Goal: Transaction & Acquisition: Obtain resource

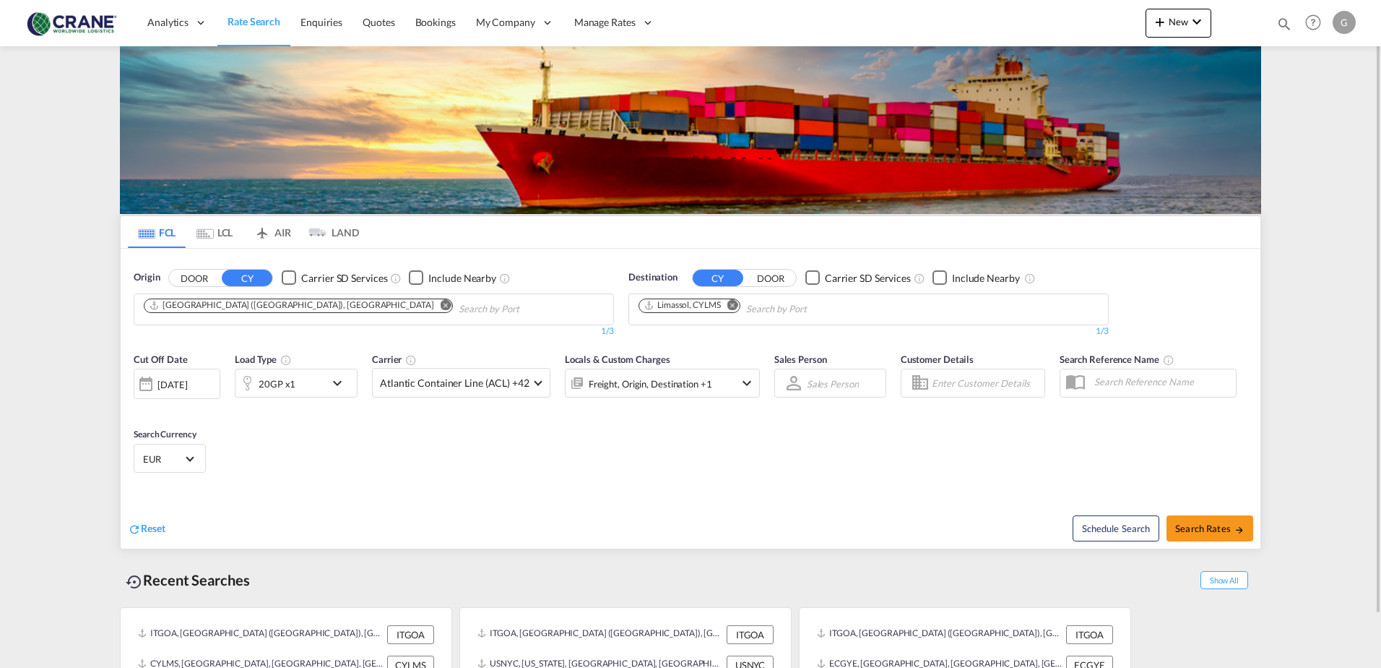
click at [332, 380] on md-icon "icon-chevron-down" at bounding box center [341, 382] width 25 height 17
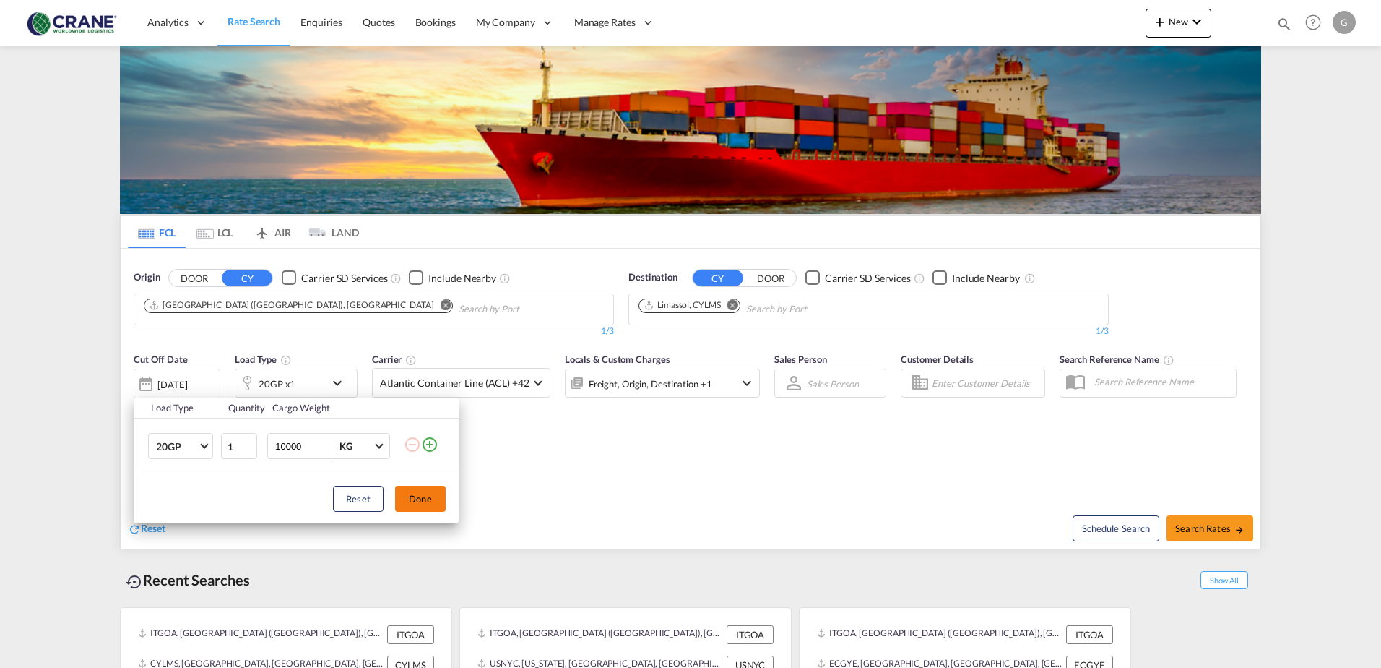
click at [421, 499] on button "Done" at bounding box center [420, 499] width 51 height 26
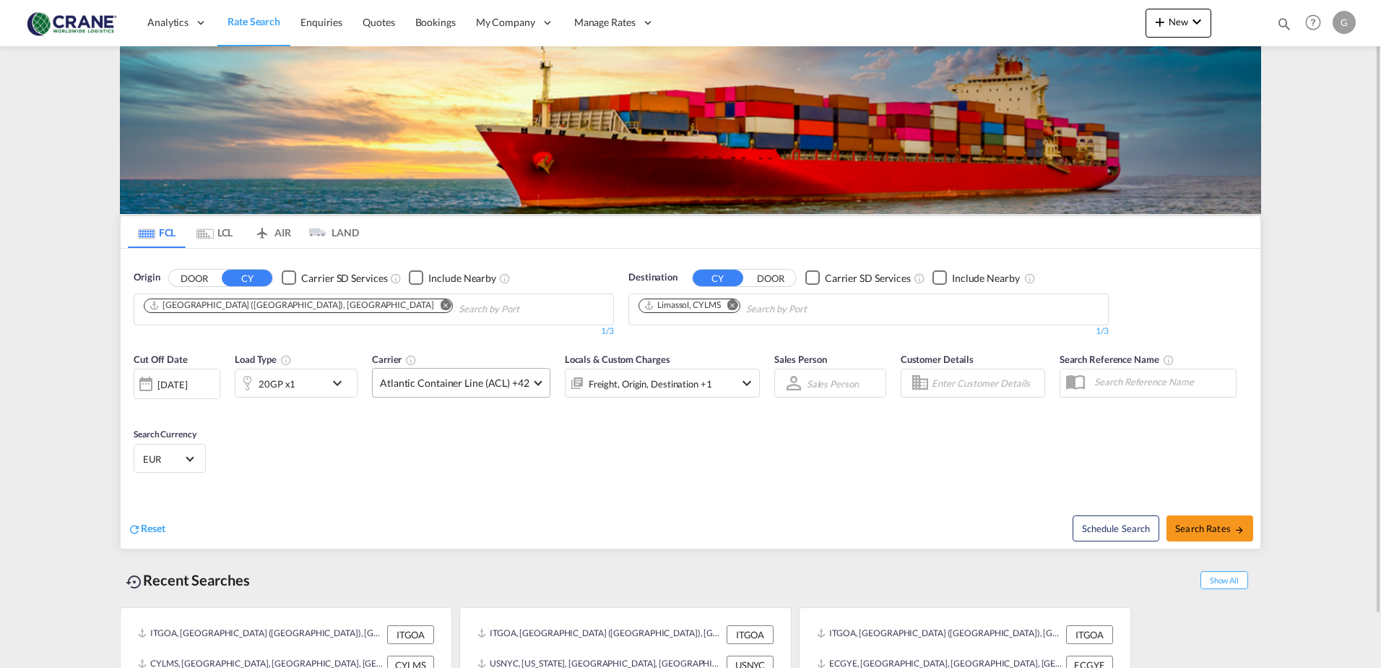
click at [524, 381] on span "Atlantic Container Line (ACL) +42" at bounding box center [455, 383] width 150 height 14
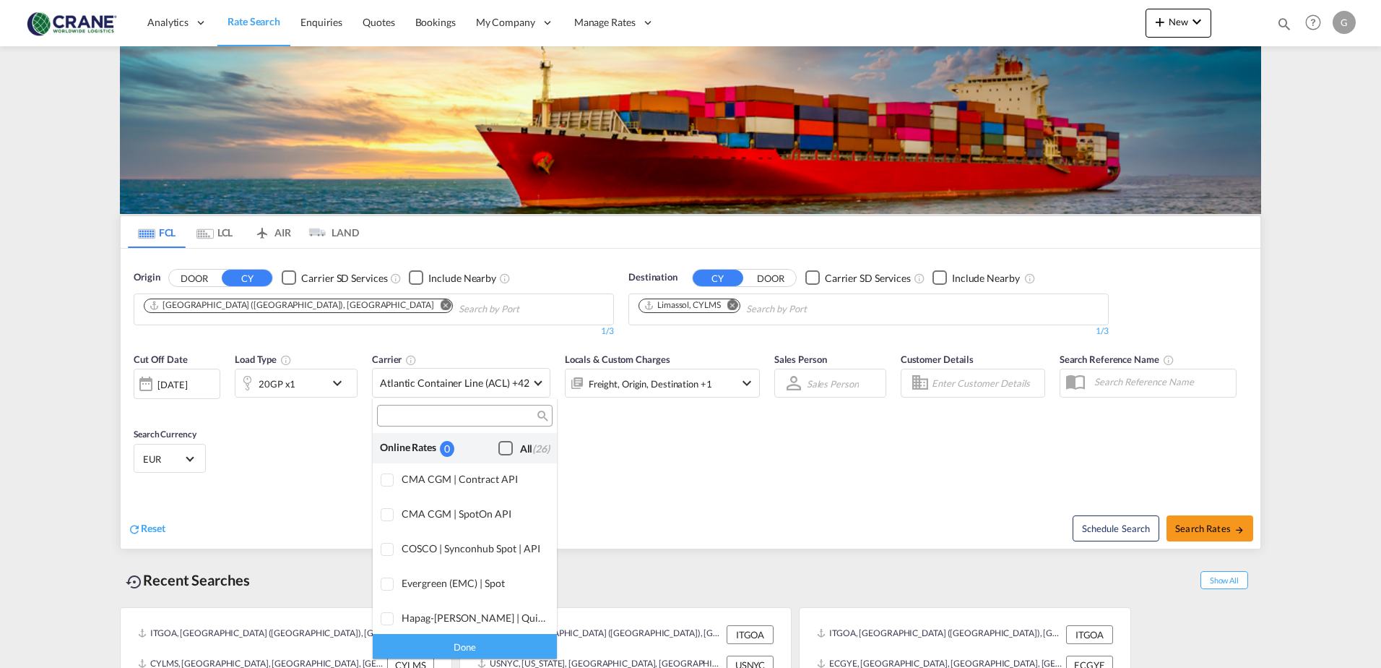
click at [499, 449] on div "Checkbox No Ink" at bounding box center [506, 448] width 14 height 14
click at [1235, 522] on md-backdrop at bounding box center [690, 334] width 1381 height 668
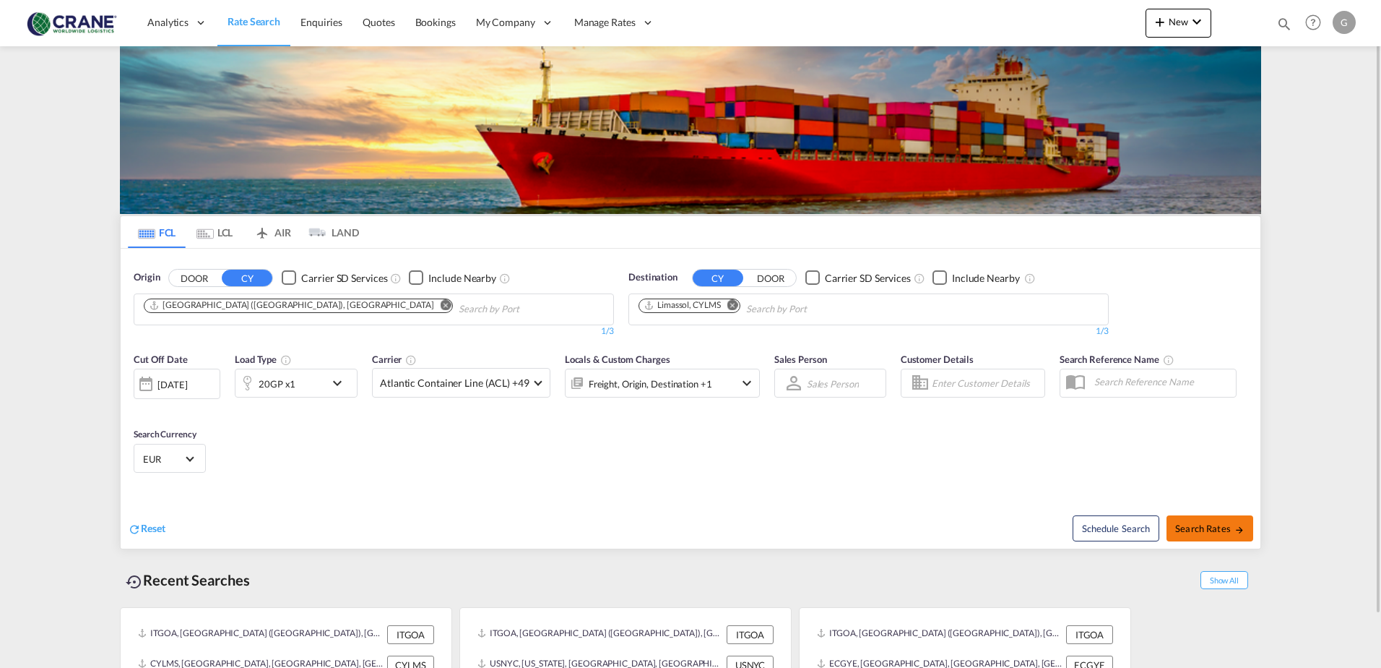
click at [1215, 530] on span "Search Rates" at bounding box center [1210, 528] width 69 height 12
type input "ITGOA to CYLMS / [DATE]"
